Goal: Task Accomplishment & Management: Use online tool/utility

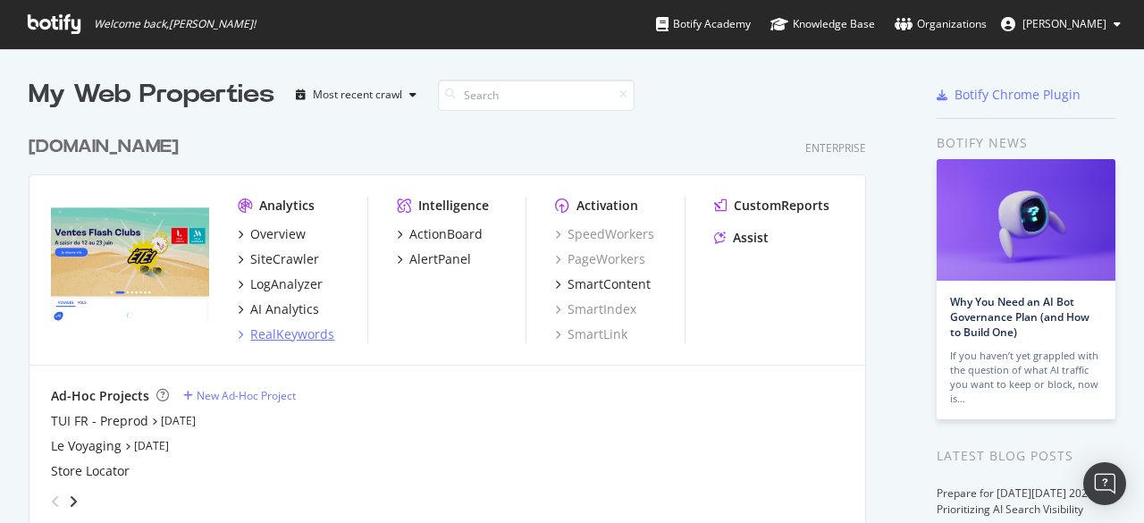
scroll to position [509, 1116]
click at [268, 254] on div "SiteCrawler" at bounding box center [284, 259] width 69 height 18
